Goal: Transaction & Acquisition: Register for event/course

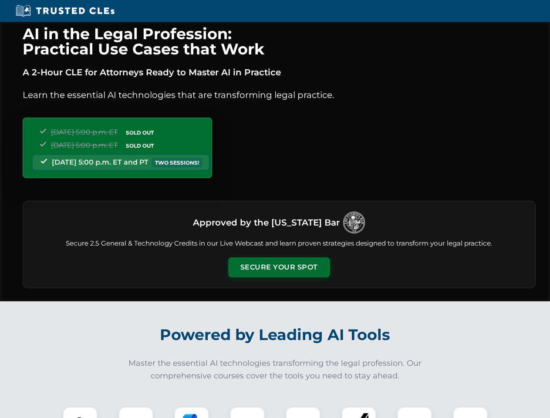
click at [279, 267] on button "Secure Your Spot" at bounding box center [279, 267] width 102 height 20
click at [80, 412] on img at bounding box center [80, 424] width 25 height 25
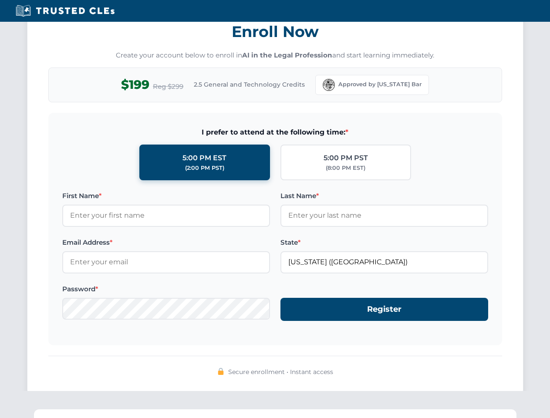
scroll to position [855, 0]
